Goal: Transaction & Acquisition: Purchase product/service

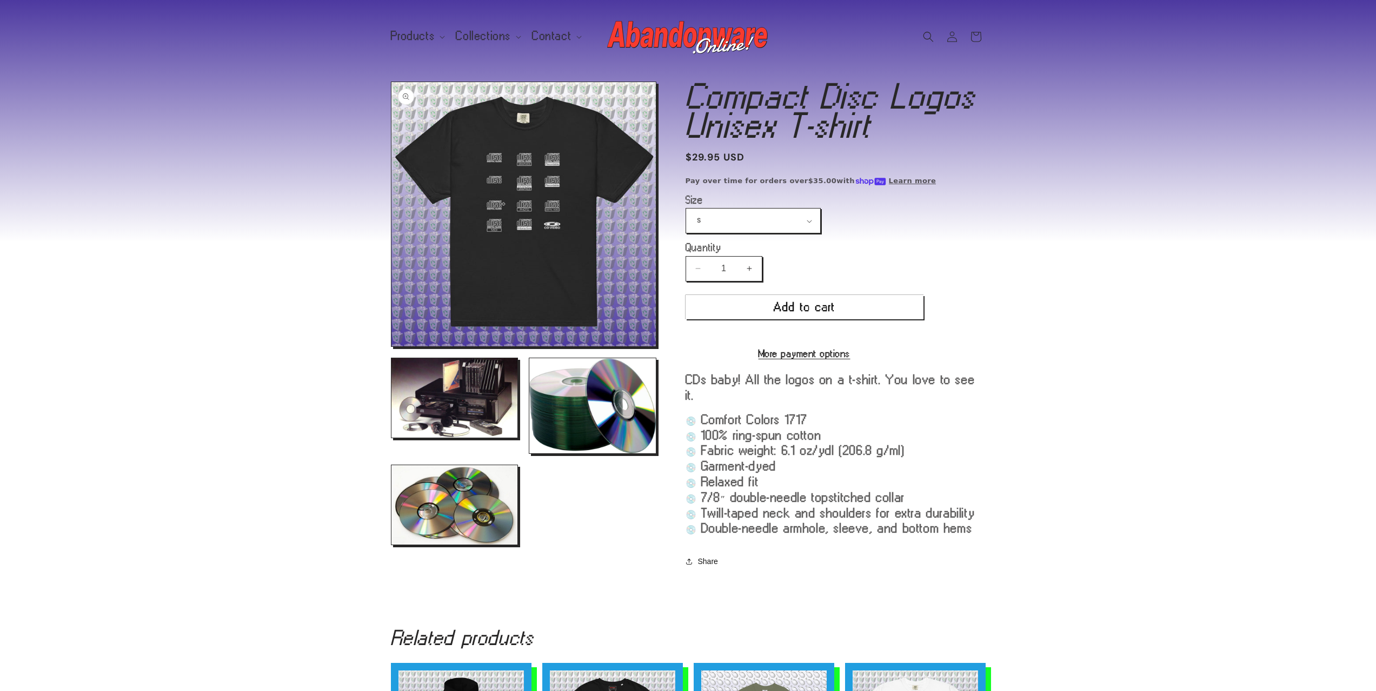
click at [391, 347] on button "Open media 1 in modal" at bounding box center [391, 347] width 0 height 0
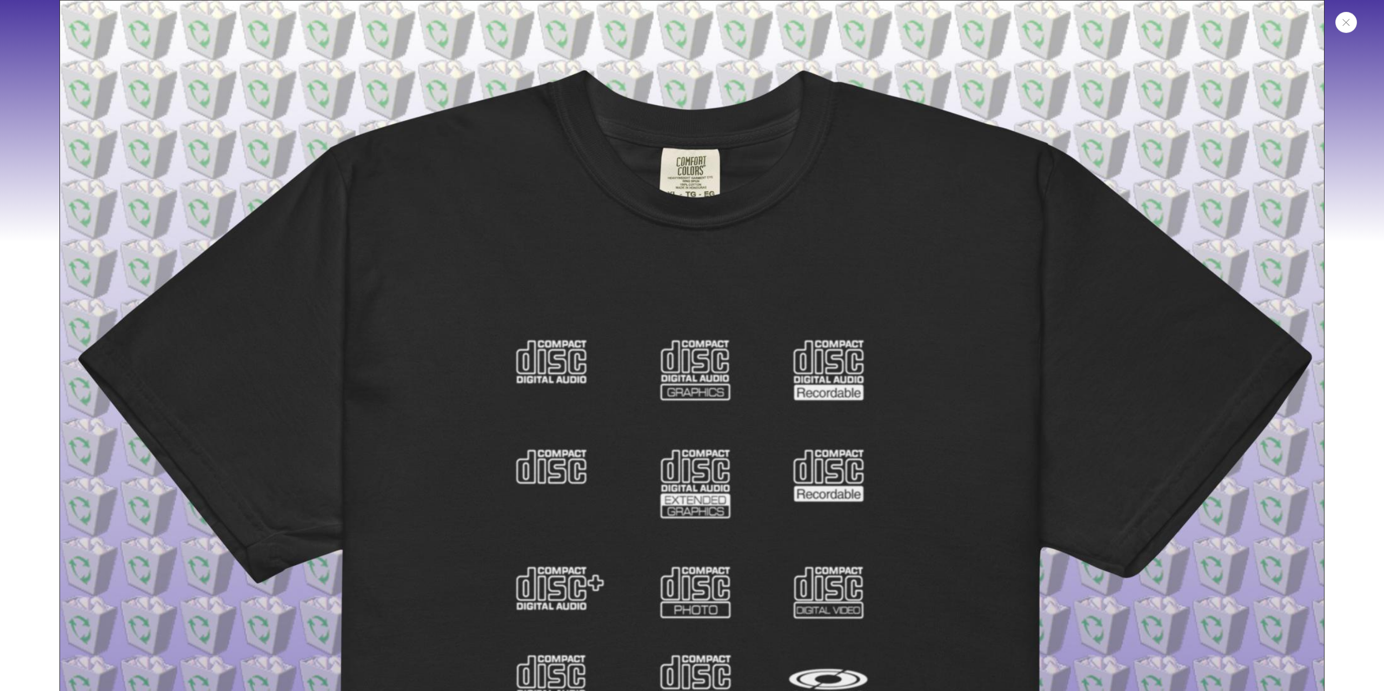
click at [1347, 19] on icon "Close" at bounding box center [1346, 22] width 8 height 7
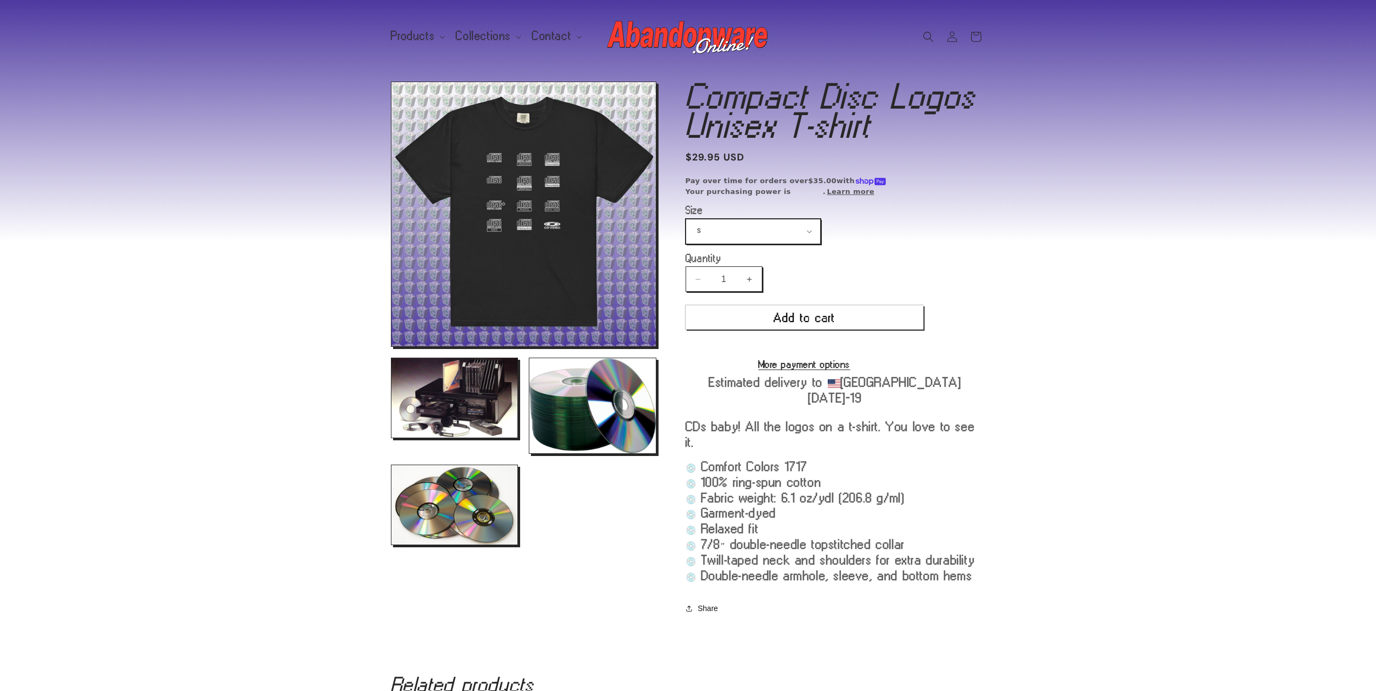
click at [775, 233] on select "S M L XL 2XL 3XL 4XL" at bounding box center [753, 232] width 134 height 24
select select "XL"
click at [686, 220] on select "S M L XL 2XL 3XL 4XL" at bounding box center [753, 232] width 134 height 24
click at [847, 324] on button "Add to cart" at bounding box center [805, 317] width 238 height 24
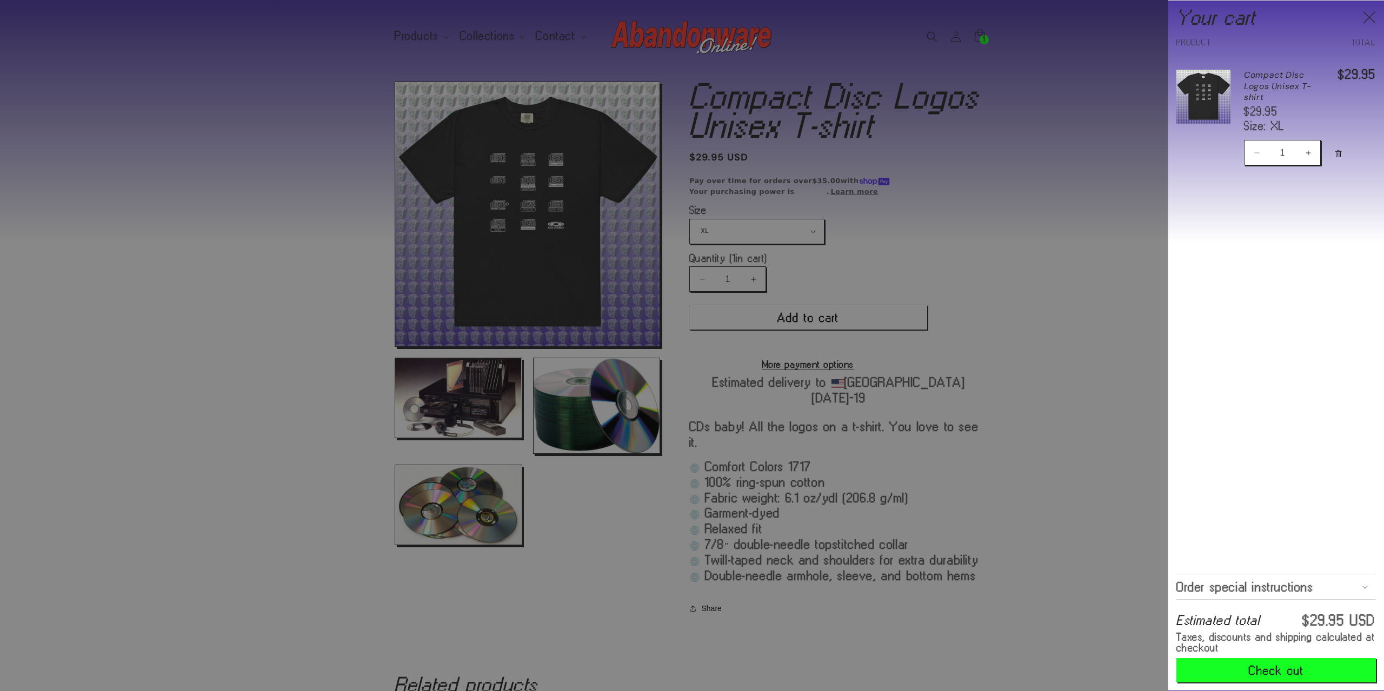
click at [294, 224] on div at bounding box center [692, 345] width 1384 height 691
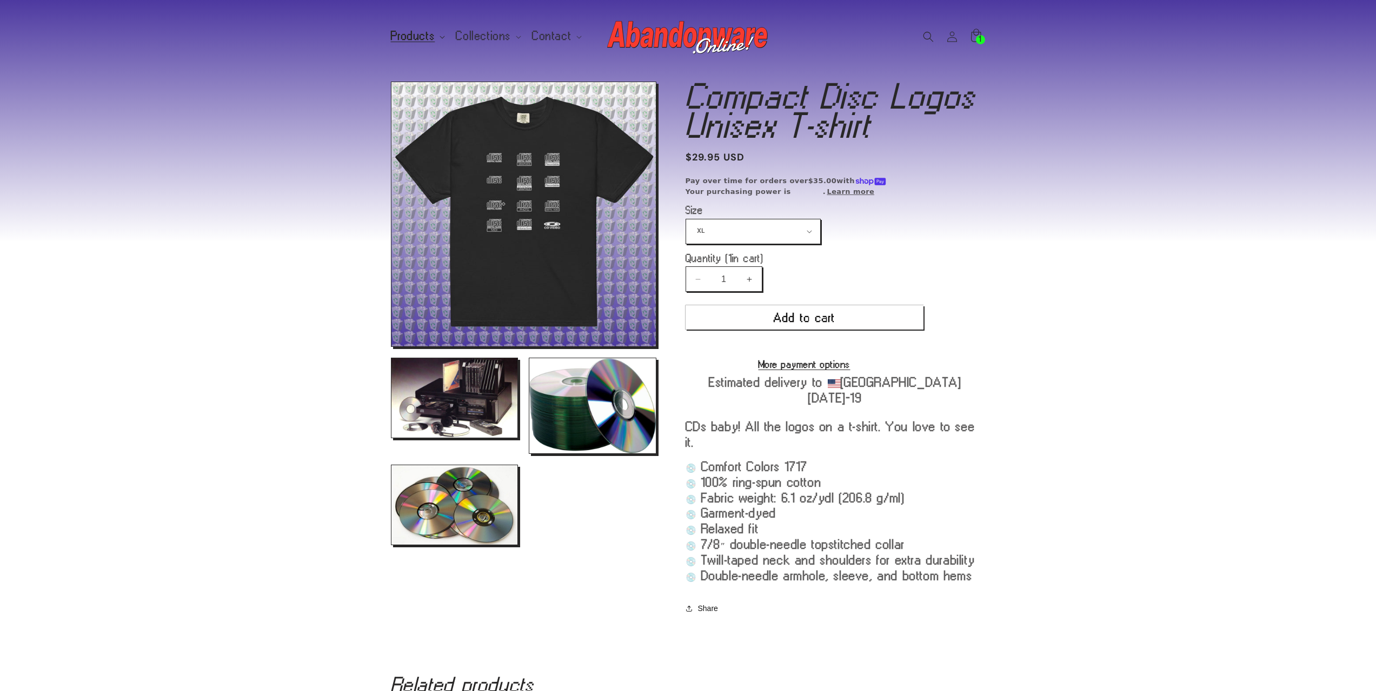
click at [417, 36] on span "Products" at bounding box center [413, 36] width 44 height 10
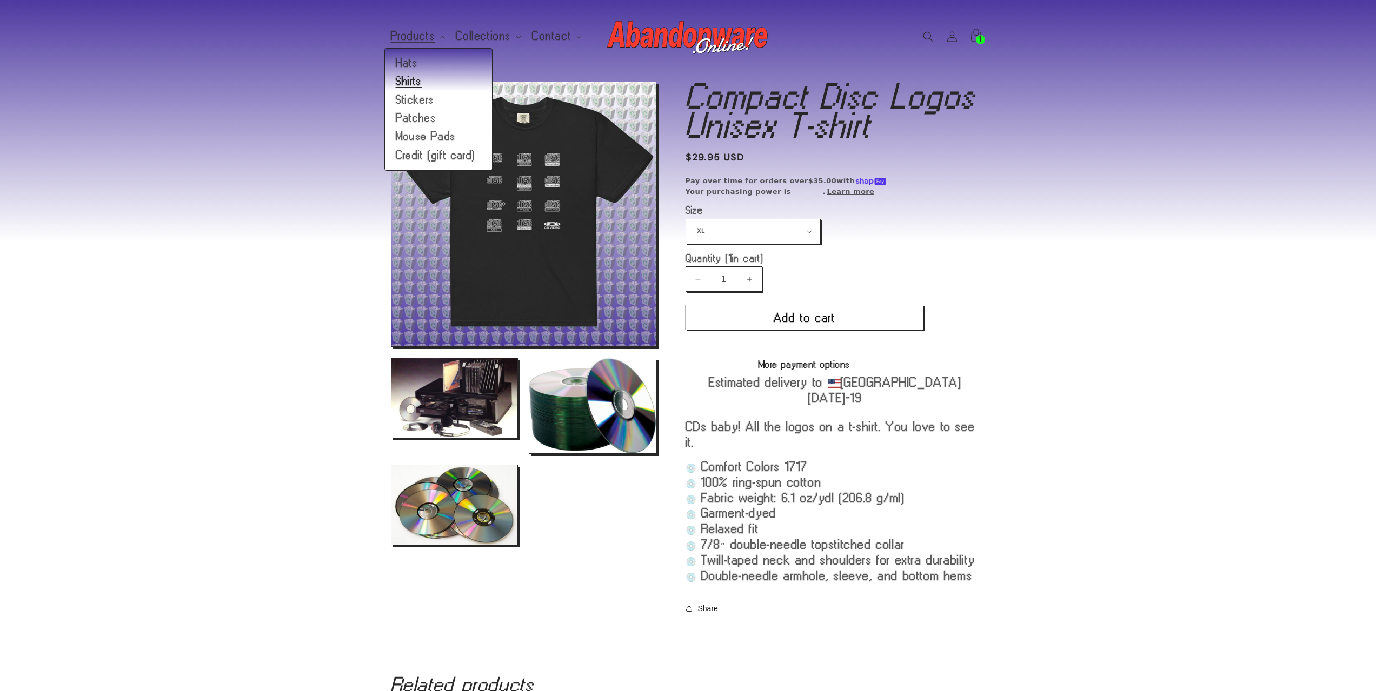
click at [415, 85] on link "Shirts" at bounding box center [438, 81] width 107 height 18
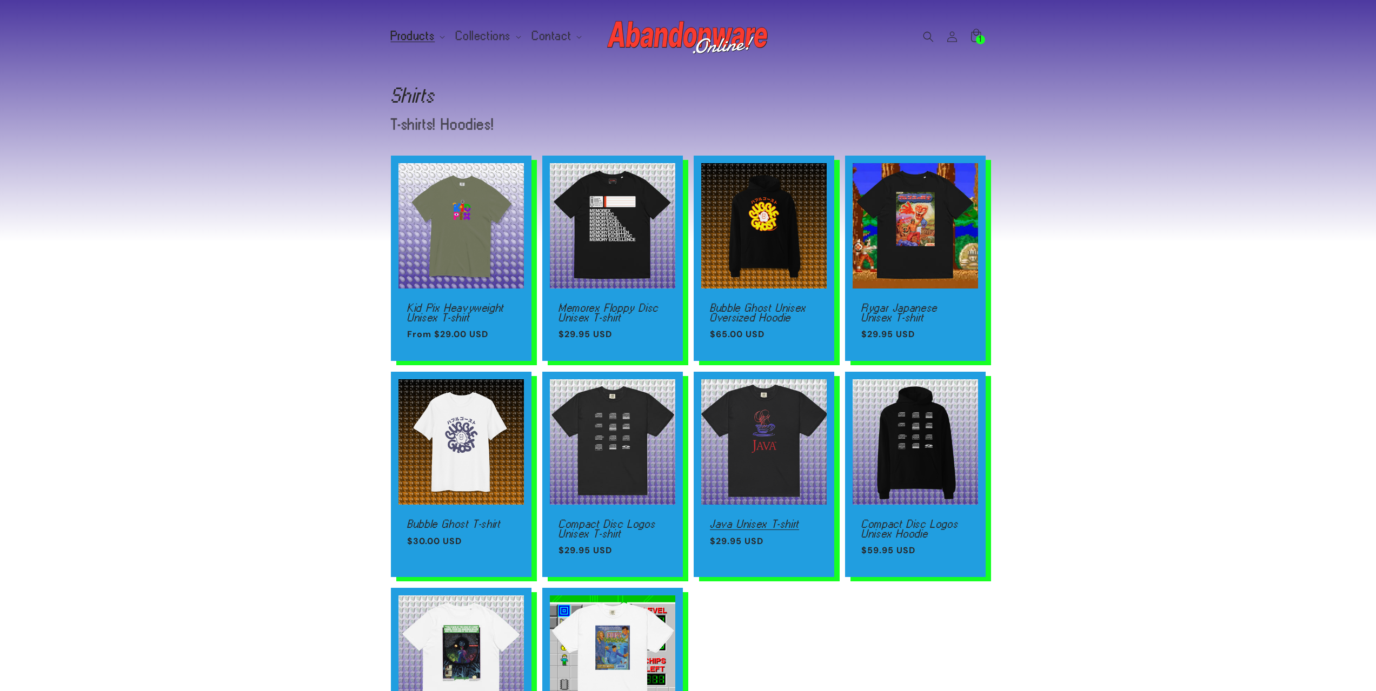
click at [795, 520] on link "Java Unisex T-shirt" at bounding box center [764, 525] width 108 height 10
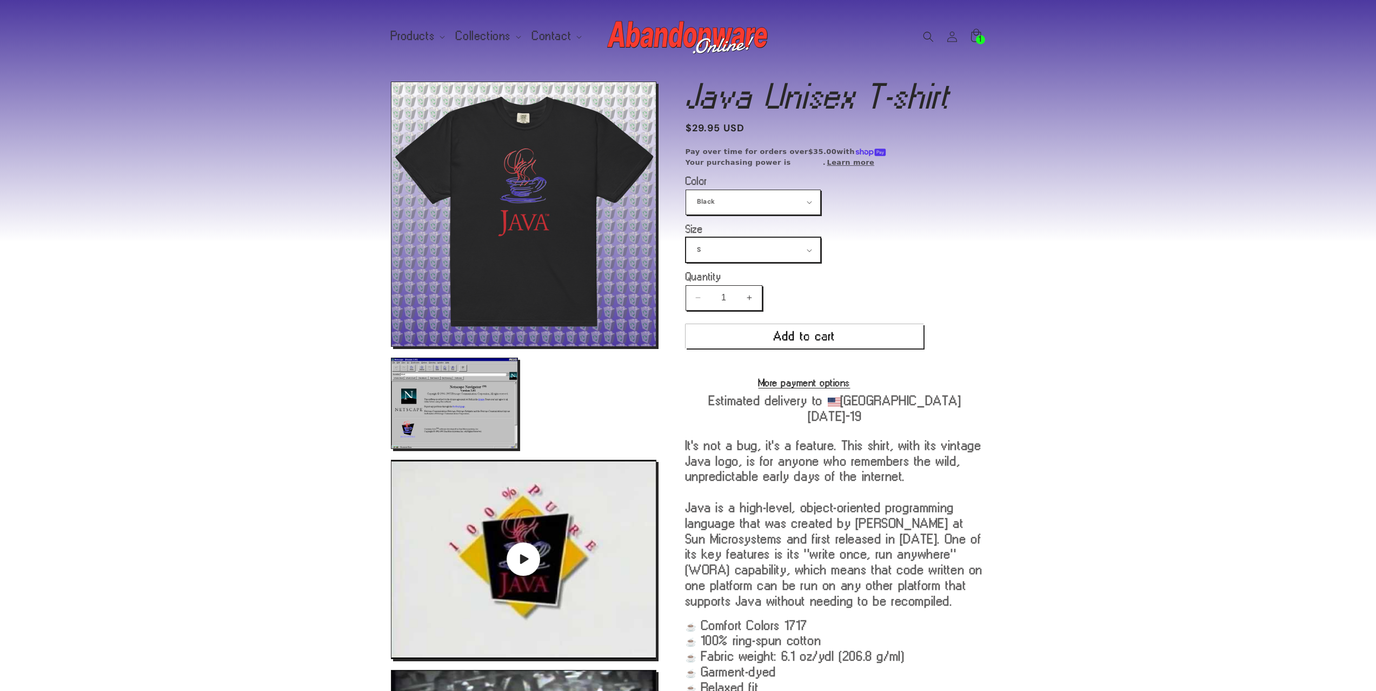
click at [744, 255] on select "S M L XL 2XL 3XL 4XL" at bounding box center [753, 250] width 134 height 24
select select "XL"
click at [686, 238] on select "S M L XL 2XL 3XL 4XL" at bounding box center [753, 250] width 134 height 24
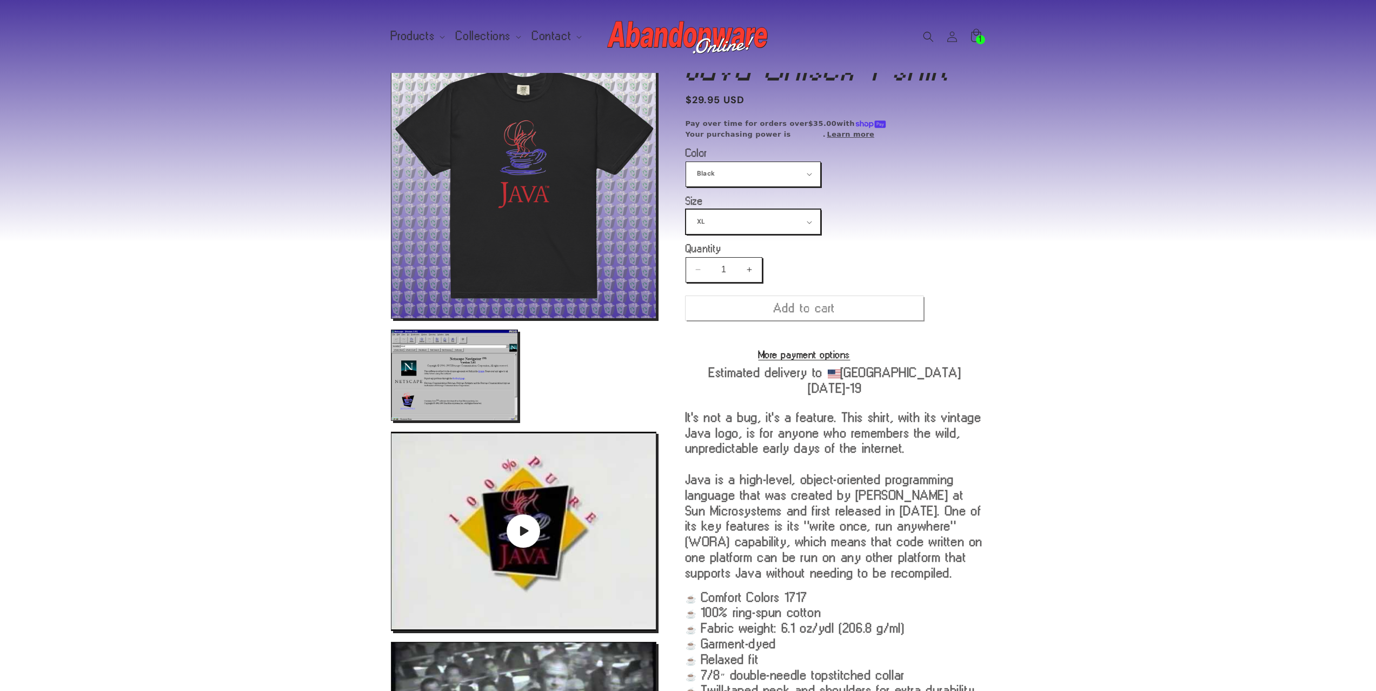
scroll to position [82, 0]
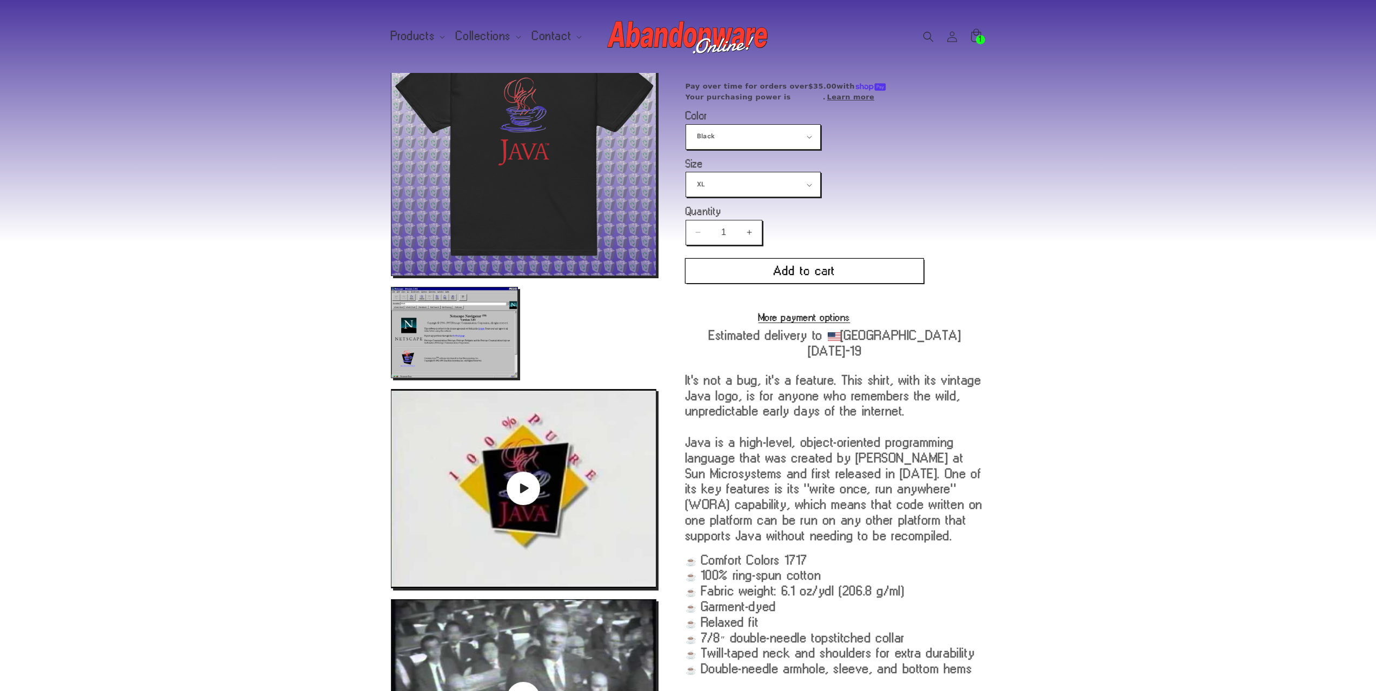
click at [806, 268] on button "Add to cart" at bounding box center [805, 271] width 238 height 24
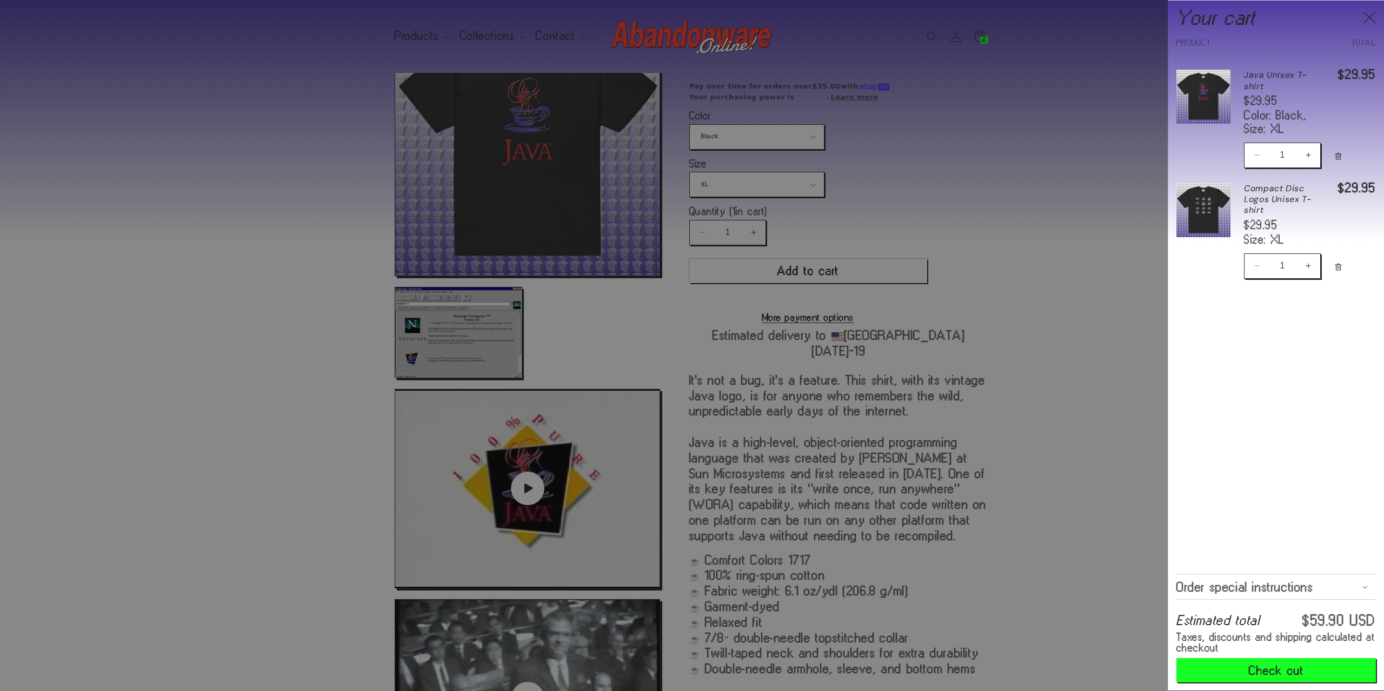
click at [290, 448] on div at bounding box center [692, 345] width 1384 height 691
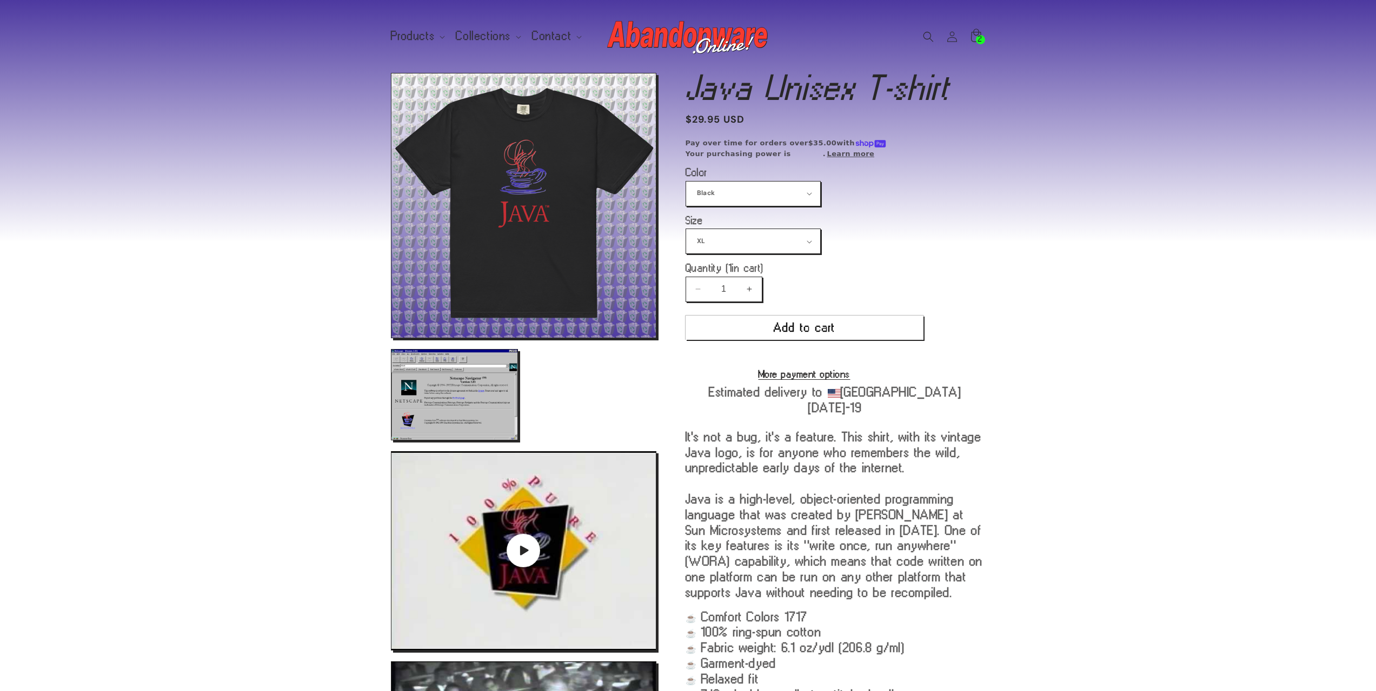
scroll to position [0, 0]
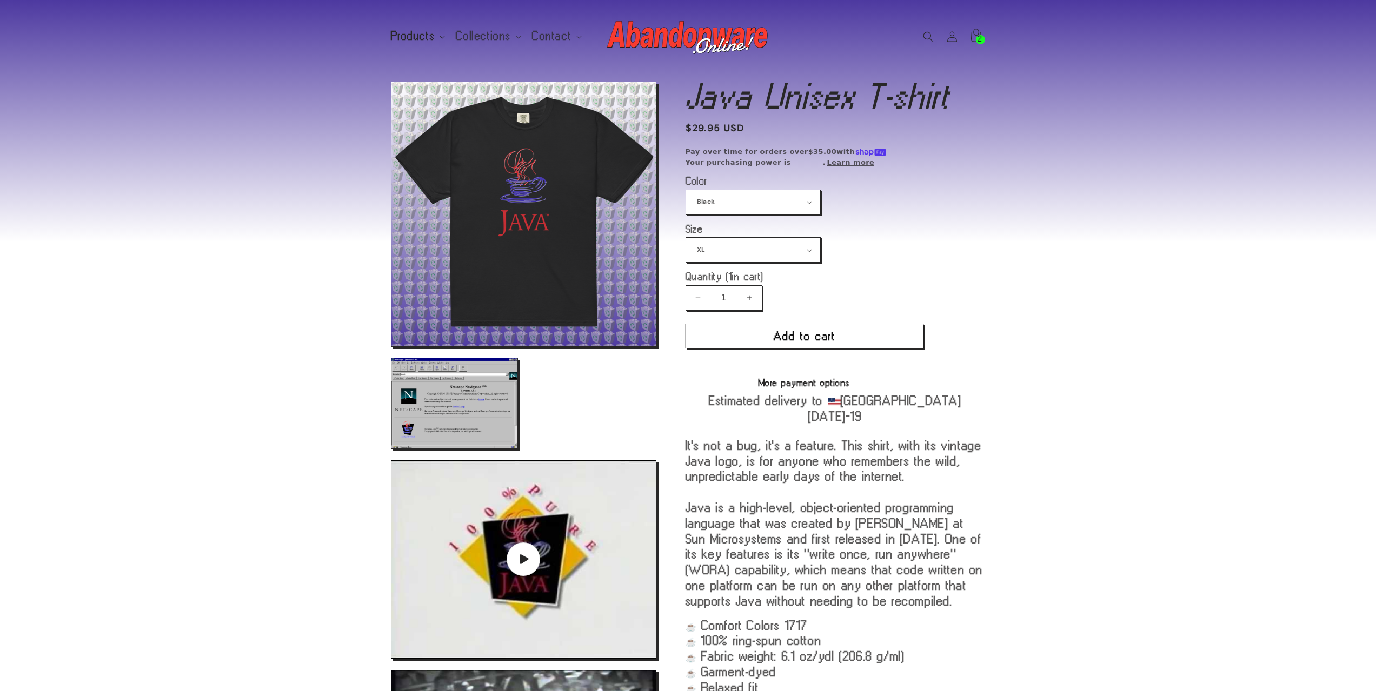
click at [417, 34] on span "Products" at bounding box center [413, 36] width 44 height 10
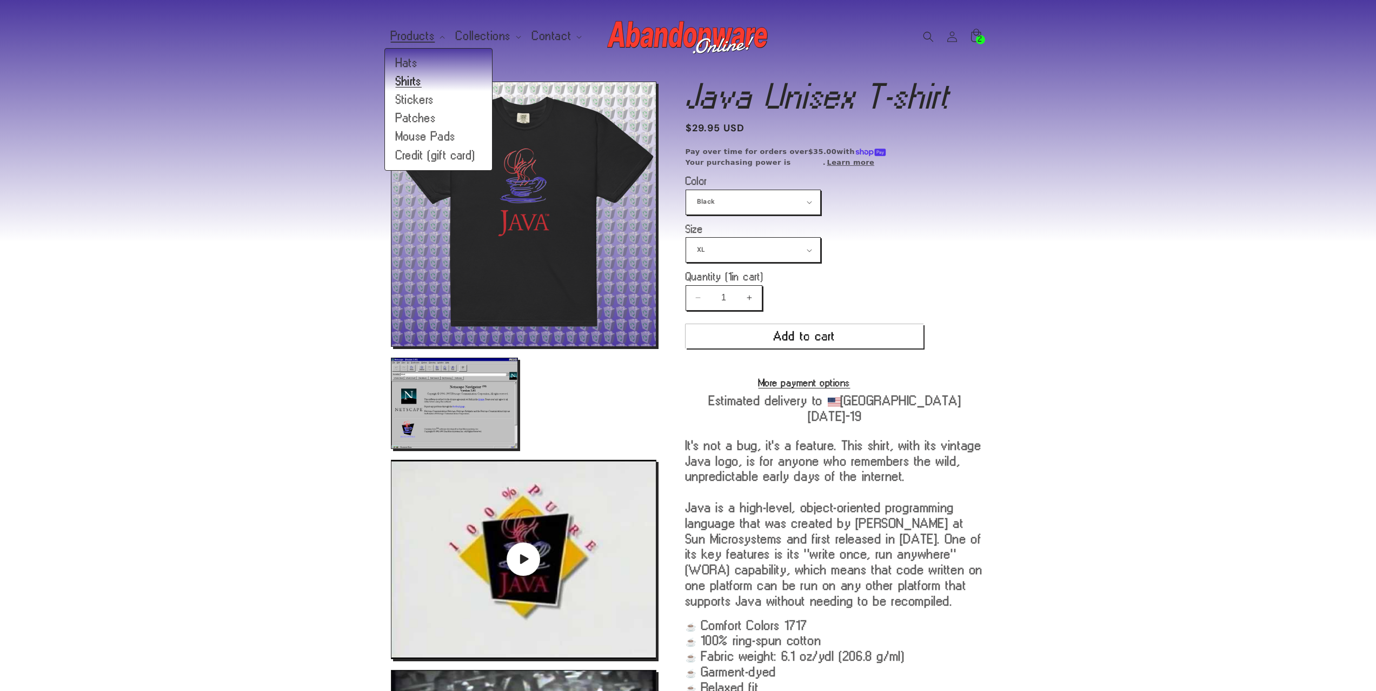
click at [417, 85] on link "Shirts" at bounding box center [438, 81] width 107 height 18
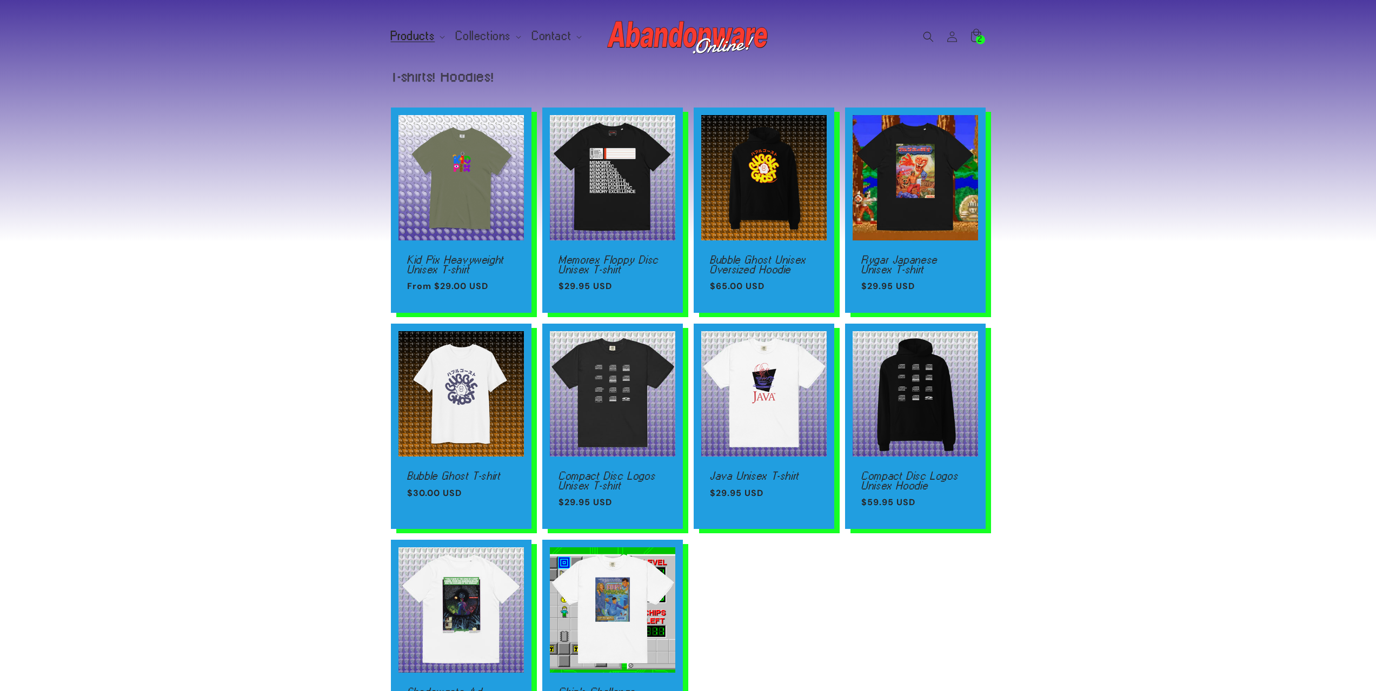
scroll to position [216, 0]
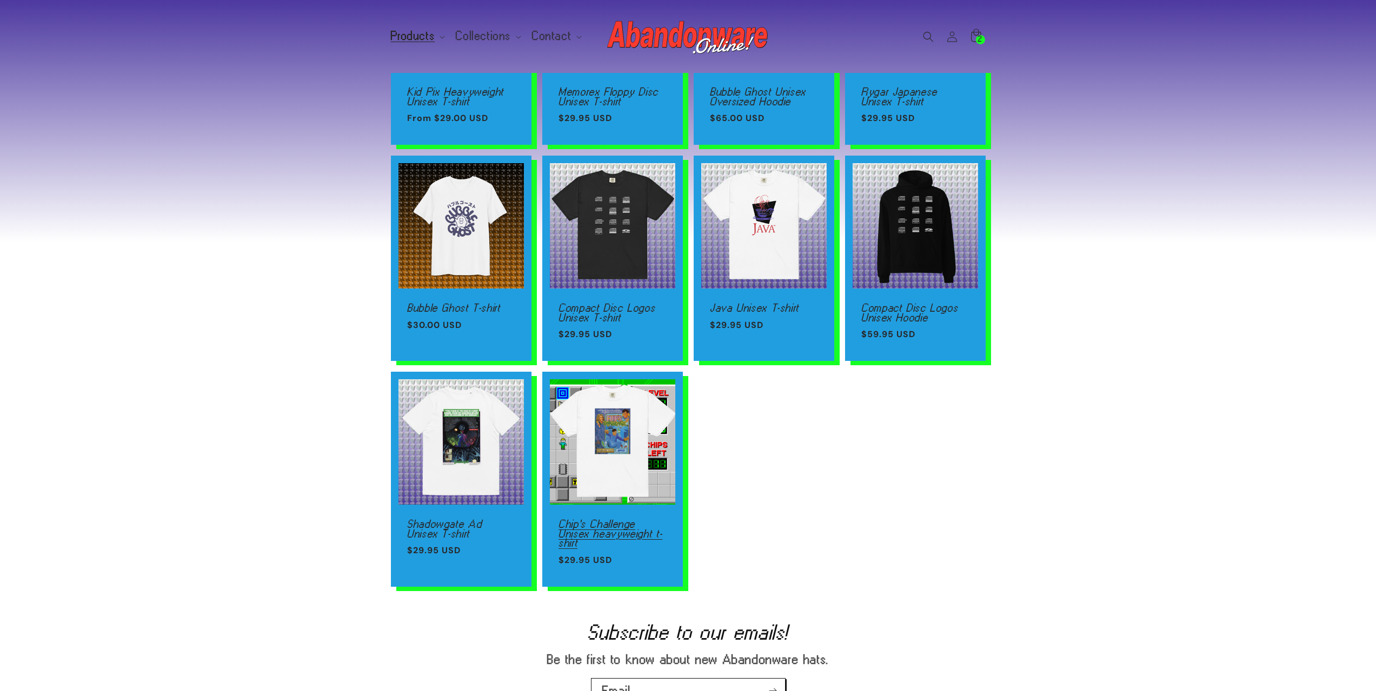
click at [627, 520] on link "Chip's Challenge Unisex heavyweight t-shirt" at bounding box center [612, 534] width 108 height 29
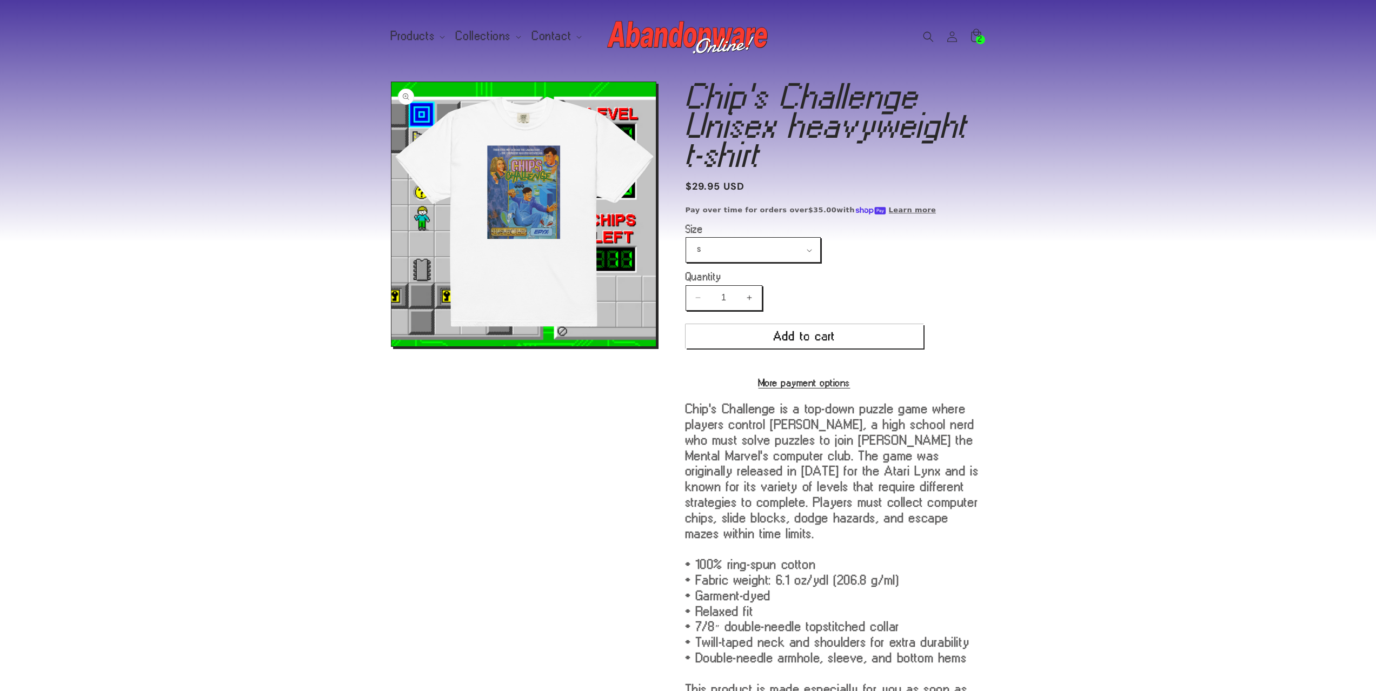
click at [391, 347] on button "Open media 1 in modal" at bounding box center [391, 347] width 0 height 0
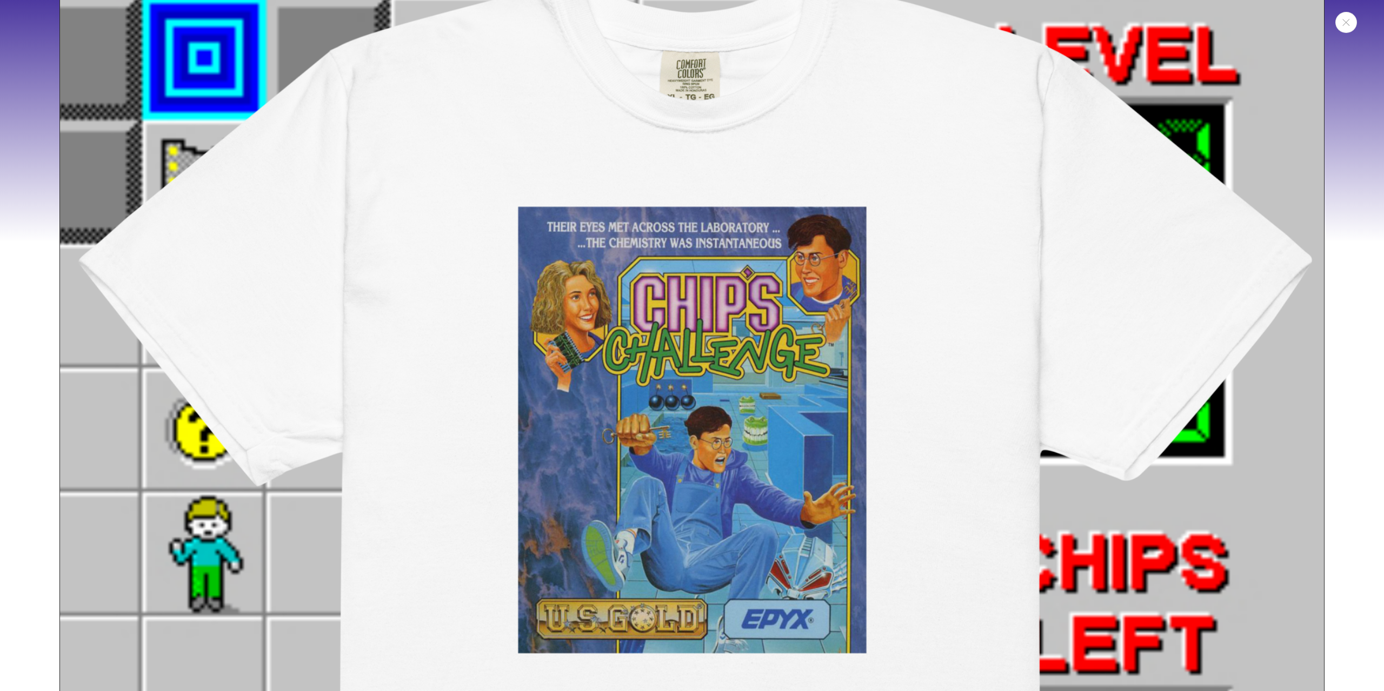
scroll to position [119, 0]
